Goal: Task Accomplishment & Management: Complete application form

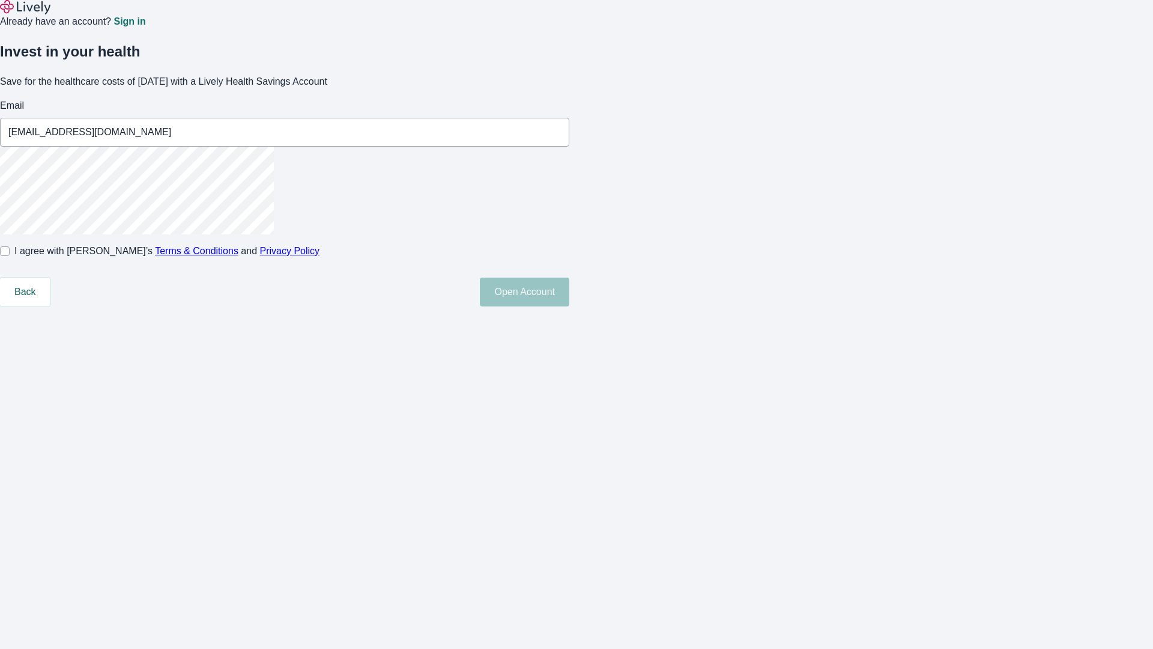
click at [10, 256] on input "I agree with Lively’s Terms & Conditions and Privacy Policy" at bounding box center [5, 251] width 10 height 10
checkbox input "true"
click at [569, 306] on button "Open Account" at bounding box center [524, 291] width 89 height 29
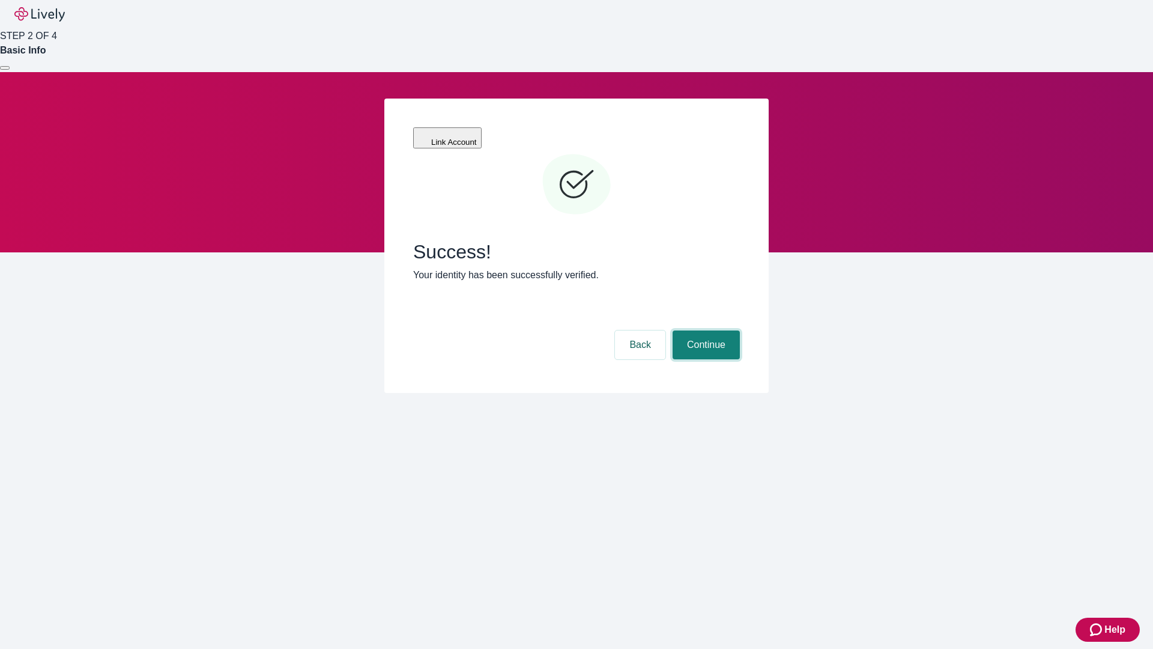
click at [705, 330] on button "Continue" at bounding box center [706, 344] width 67 height 29
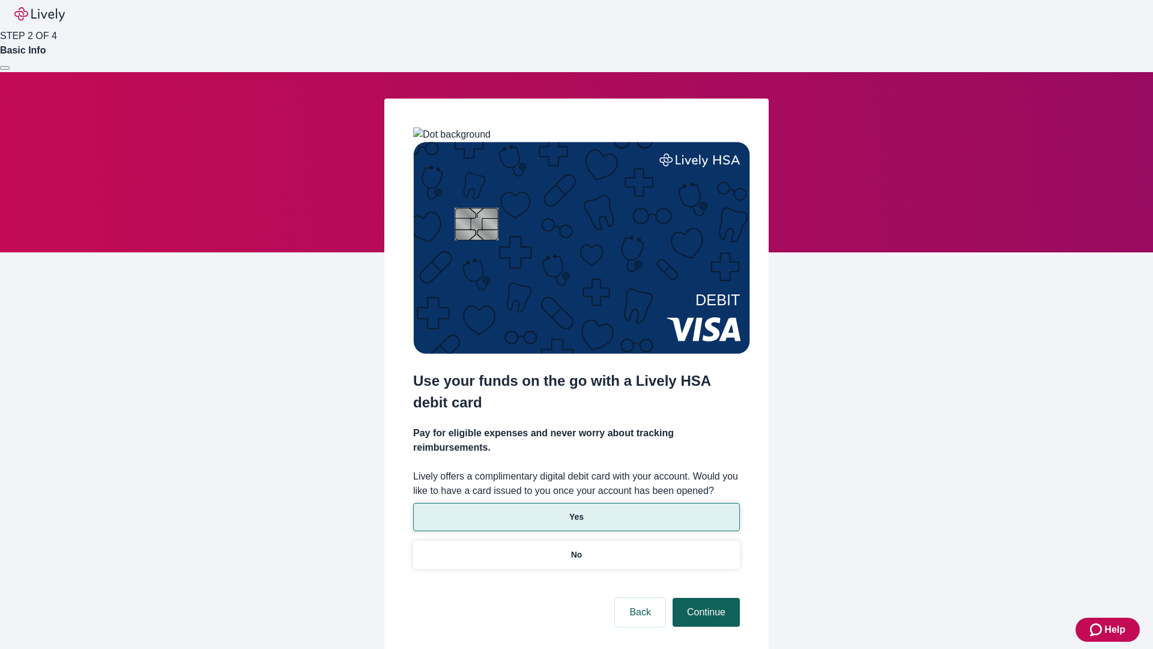
click at [576, 548] on p "No" at bounding box center [576, 554] width 11 height 13
click at [705, 598] on button "Continue" at bounding box center [706, 612] width 67 height 29
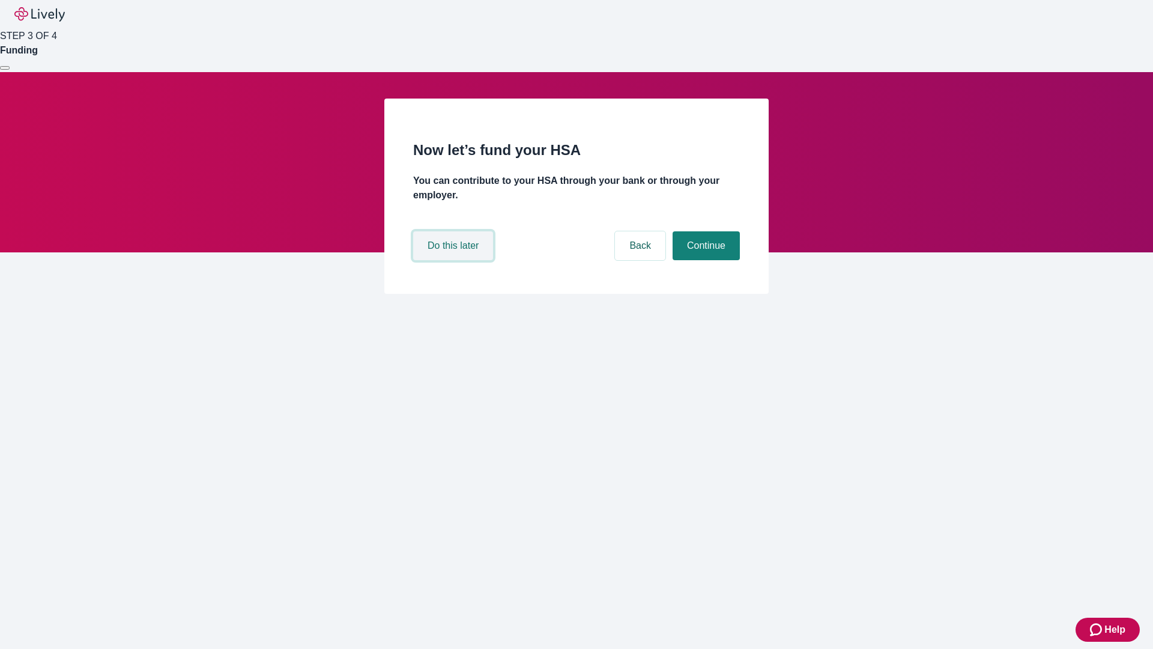
click at [455, 260] on button "Do this later" at bounding box center [453, 245] width 80 height 29
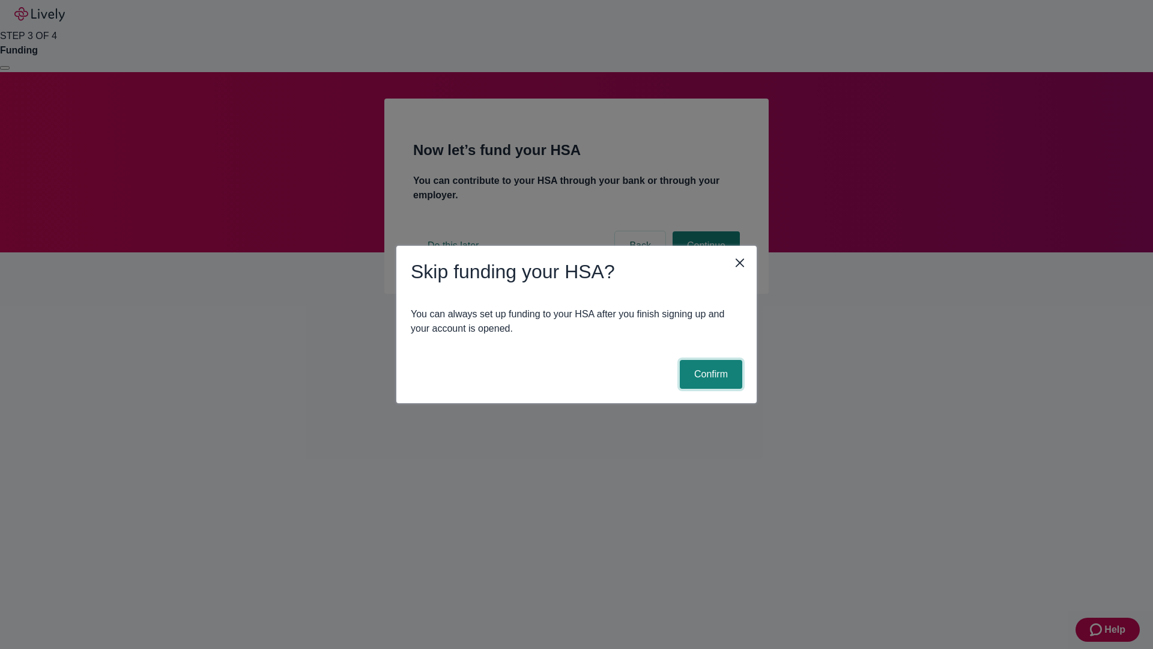
click at [709, 374] on button "Confirm" at bounding box center [711, 374] width 62 height 29
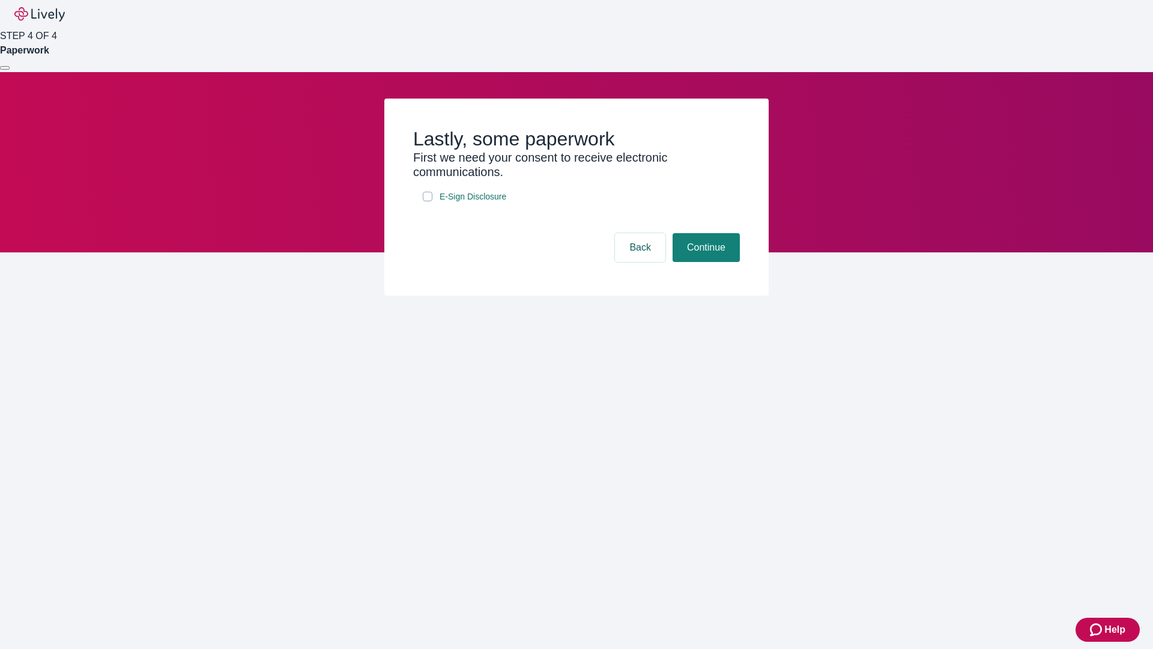
click at [428, 201] on input "E-Sign Disclosure" at bounding box center [428, 197] width 10 height 10
checkbox input "true"
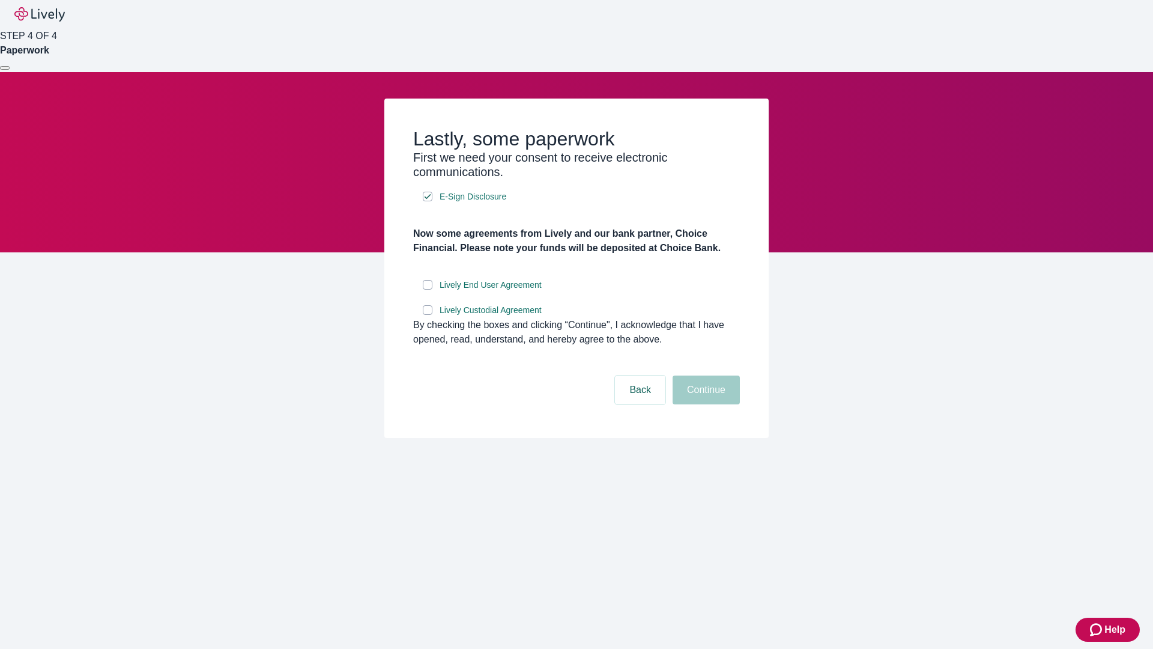
click at [428, 289] on input "Lively End User Agreement" at bounding box center [428, 285] width 10 height 10
checkbox input "true"
click at [428, 315] on input "Lively Custodial Agreement" at bounding box center [428, 310] width 10 height 10
checkbox input "true"
click at [705, 404] on button "Continue" at bounding box center [706, 389] width 67 height 29
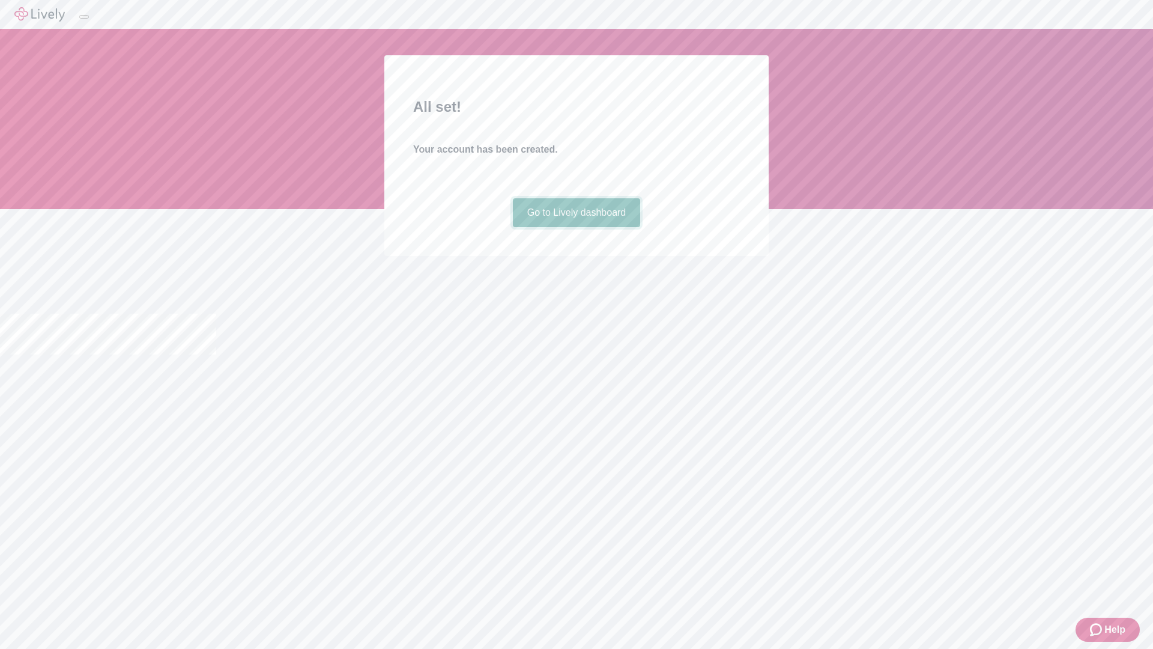
click at [576, 227] on link "Go to Lively dashboard" at bounding box center [577, 212] width 128 height 29
